Goal: Task Accomplishment & Management: Manage account settings

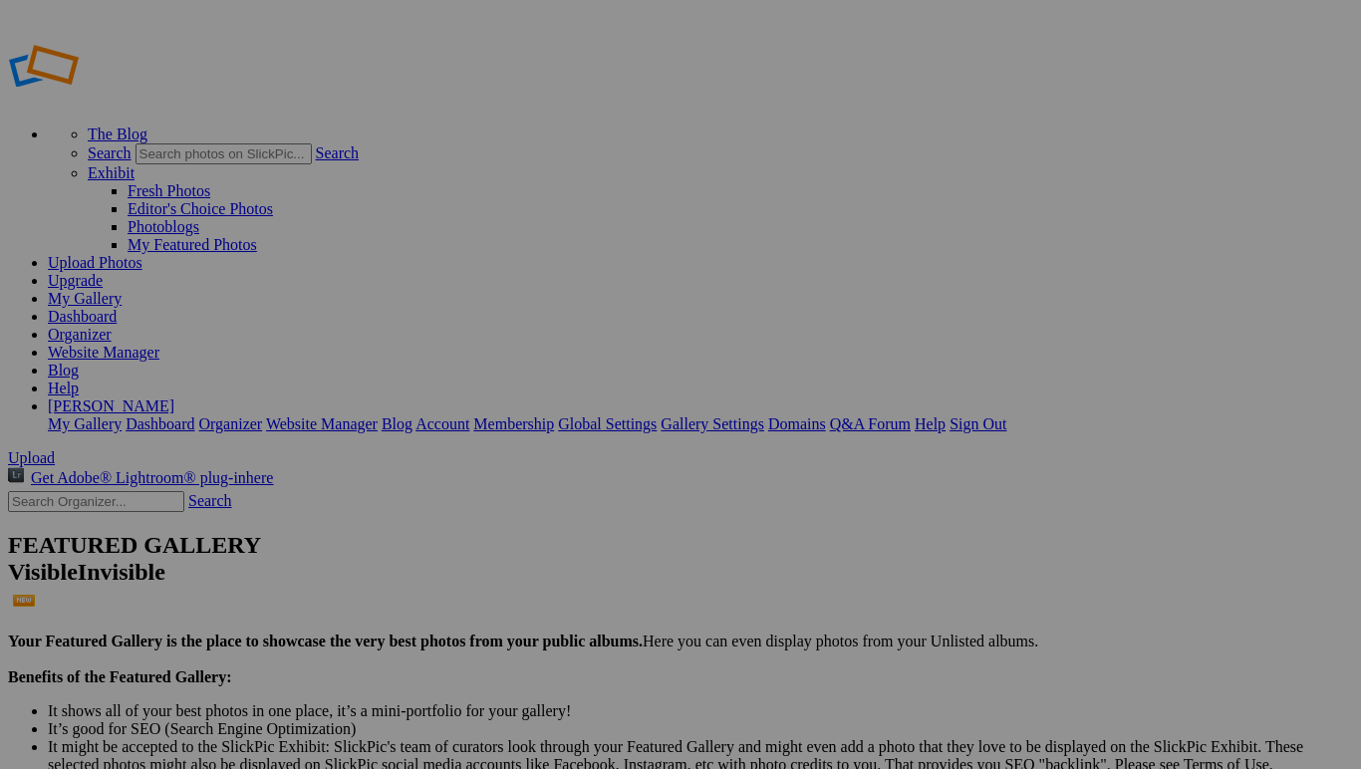
click at [122, 290] on link "My Gallery" at bounding box center [85, 298] width 74 height 17
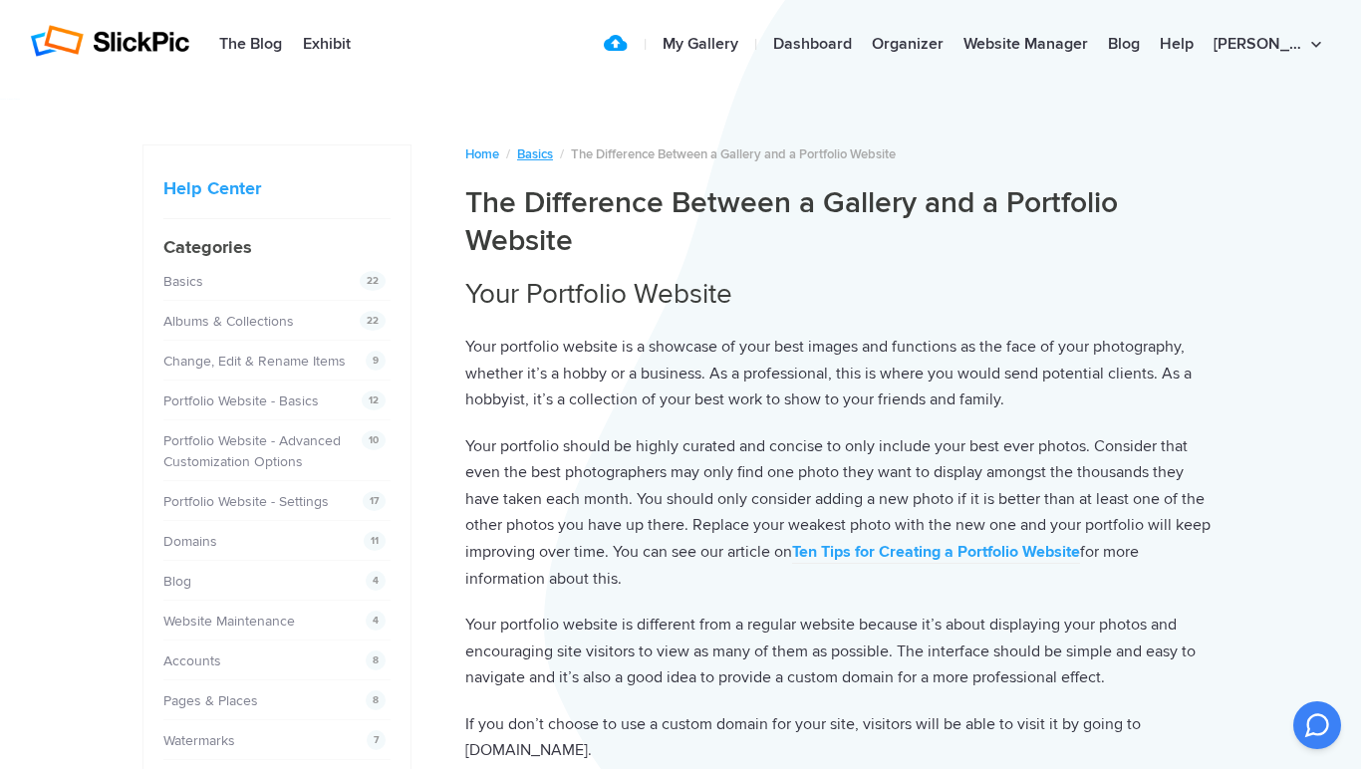
click at [532, 154] on link "Basics" at bounding box center [535, 154] width 36 height 16
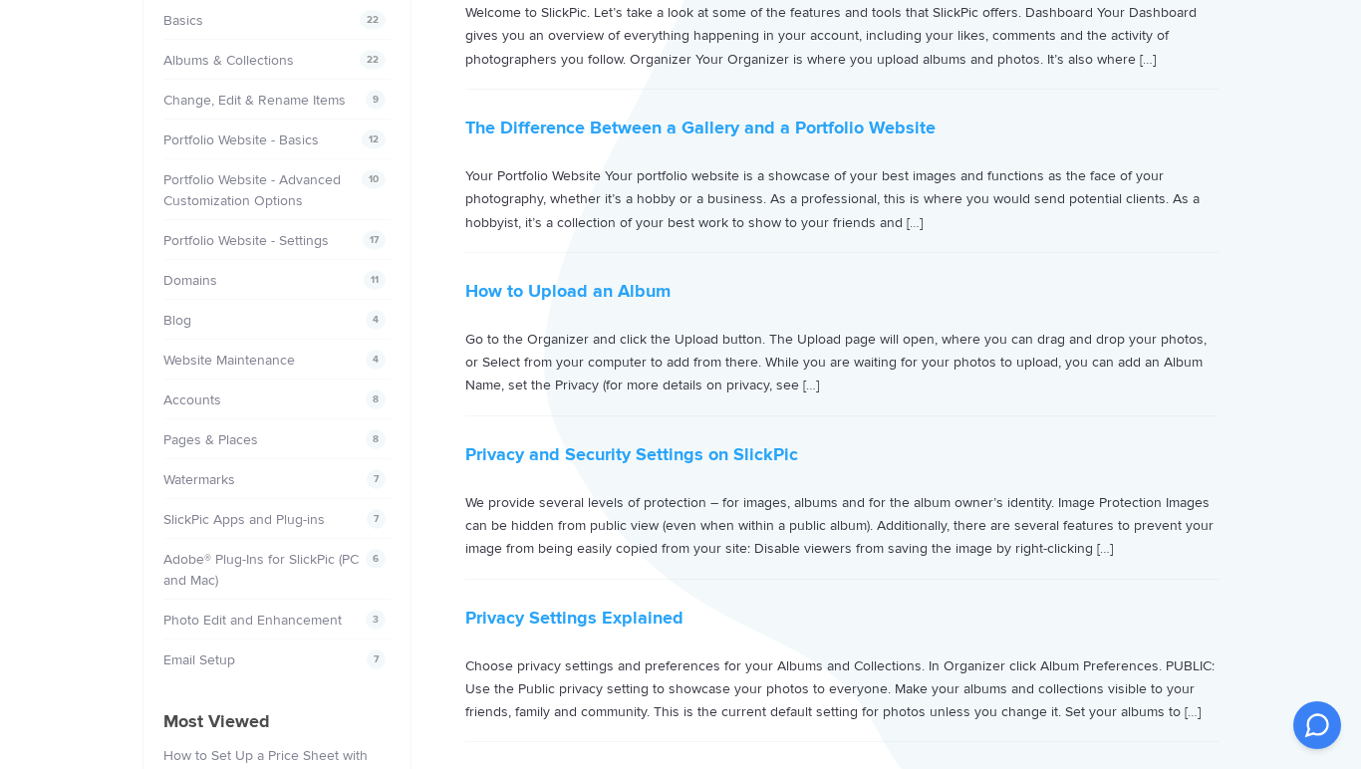
scroll to position [263, 0]
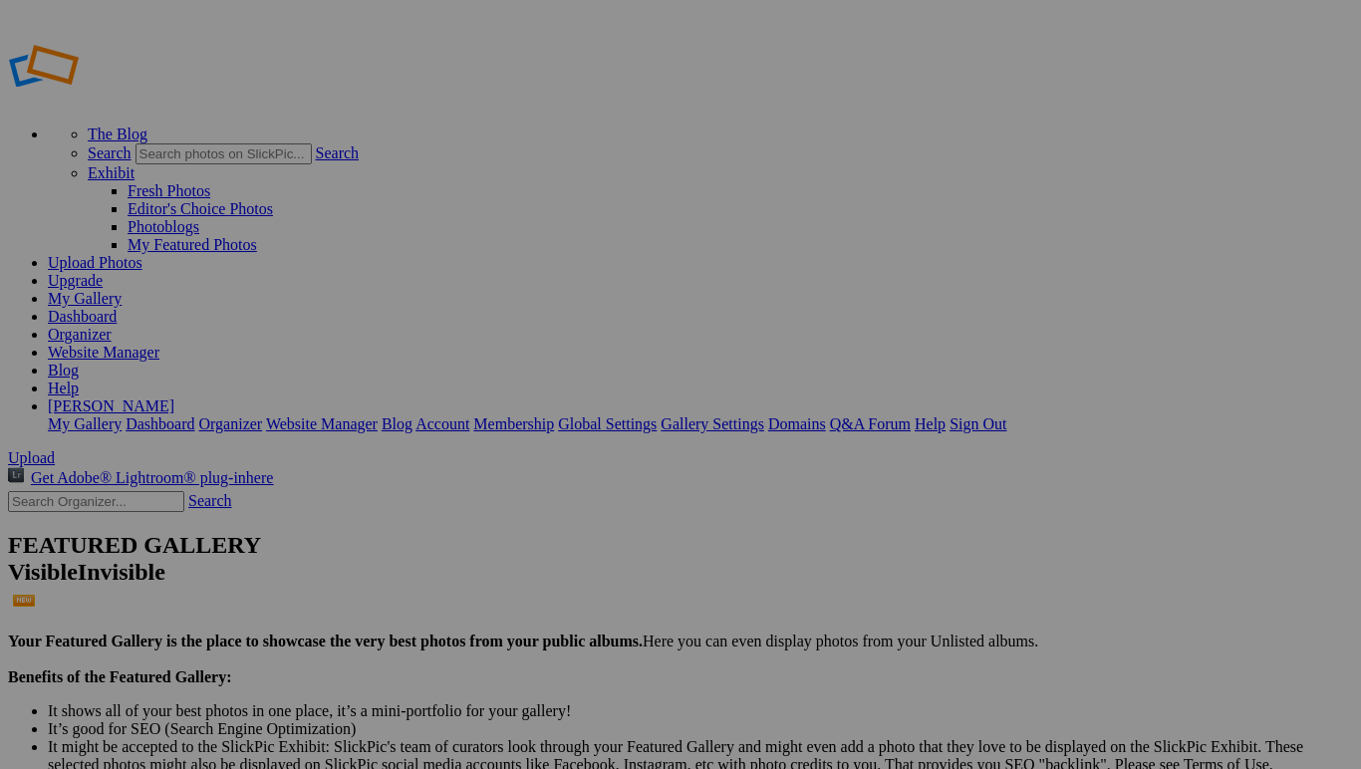
click at [122, 290] on link "My Gallery" at bounding box center [85, 298] width 74 height 17
